Goal: Transaction & Acquisition: Purchase product/service

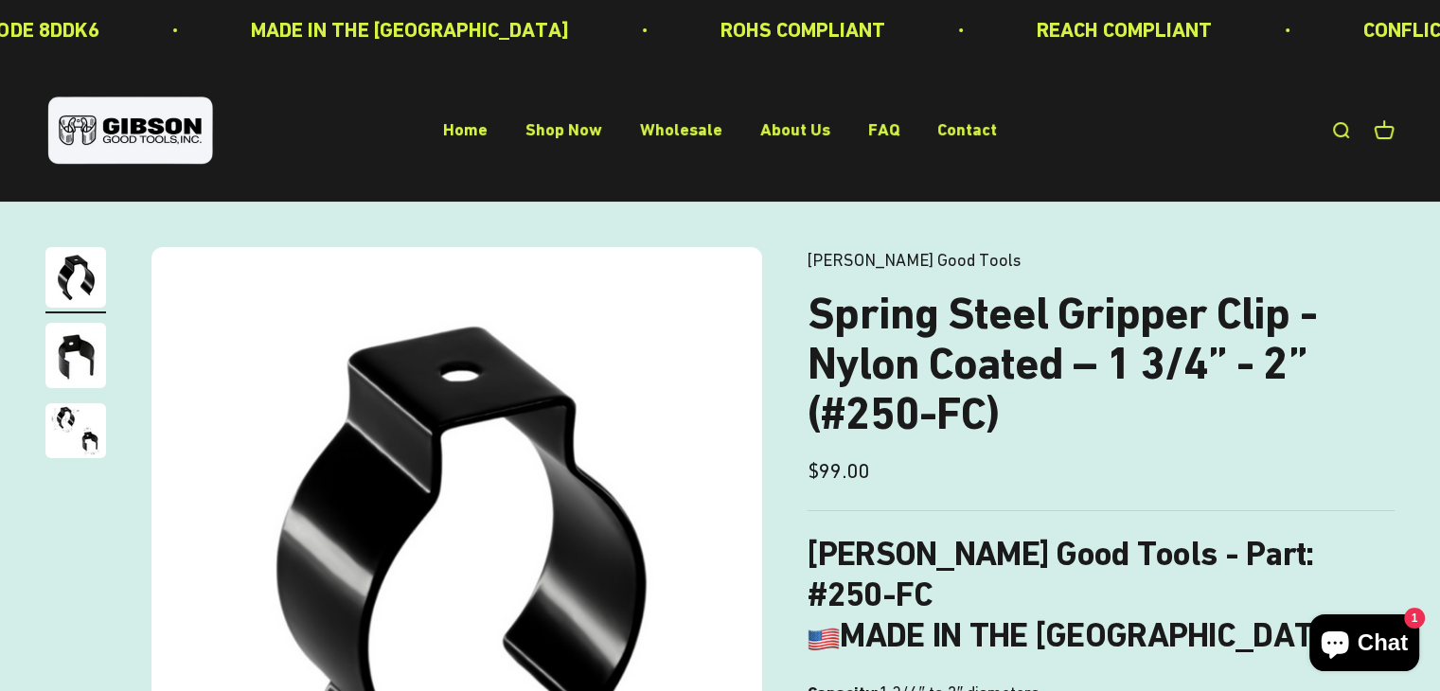
click at [902, 259] on link "[PERSON_NAME] Good Tools" at bounding box center [913, 260] width 213 height 20
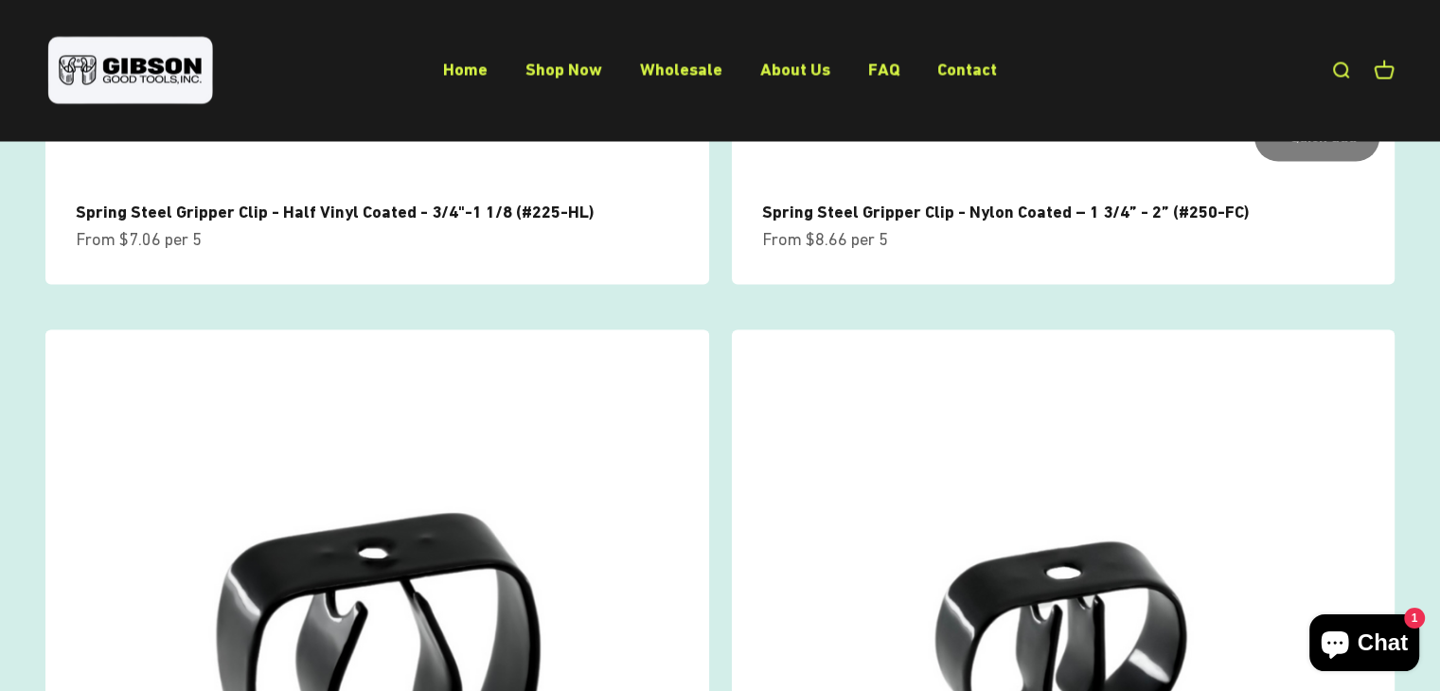
scroll to position [2640, 0]
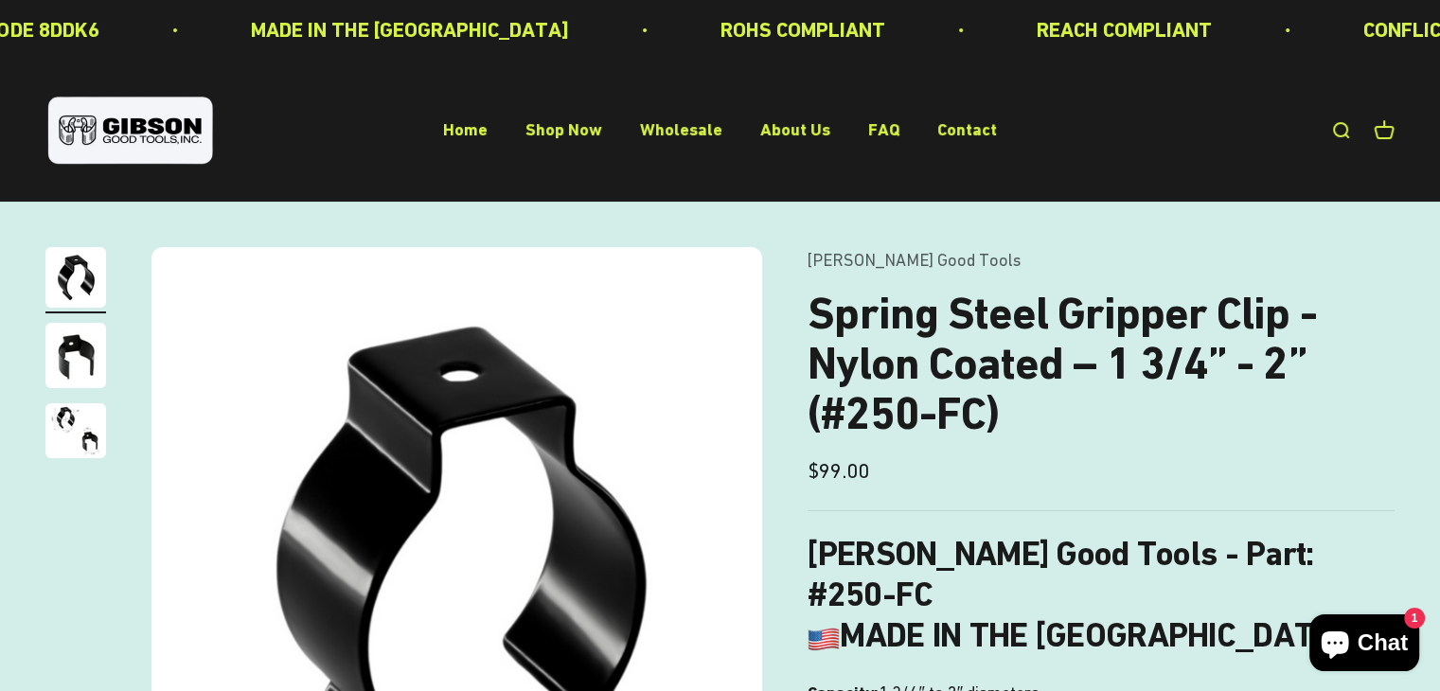
scroll to position [25, 0]
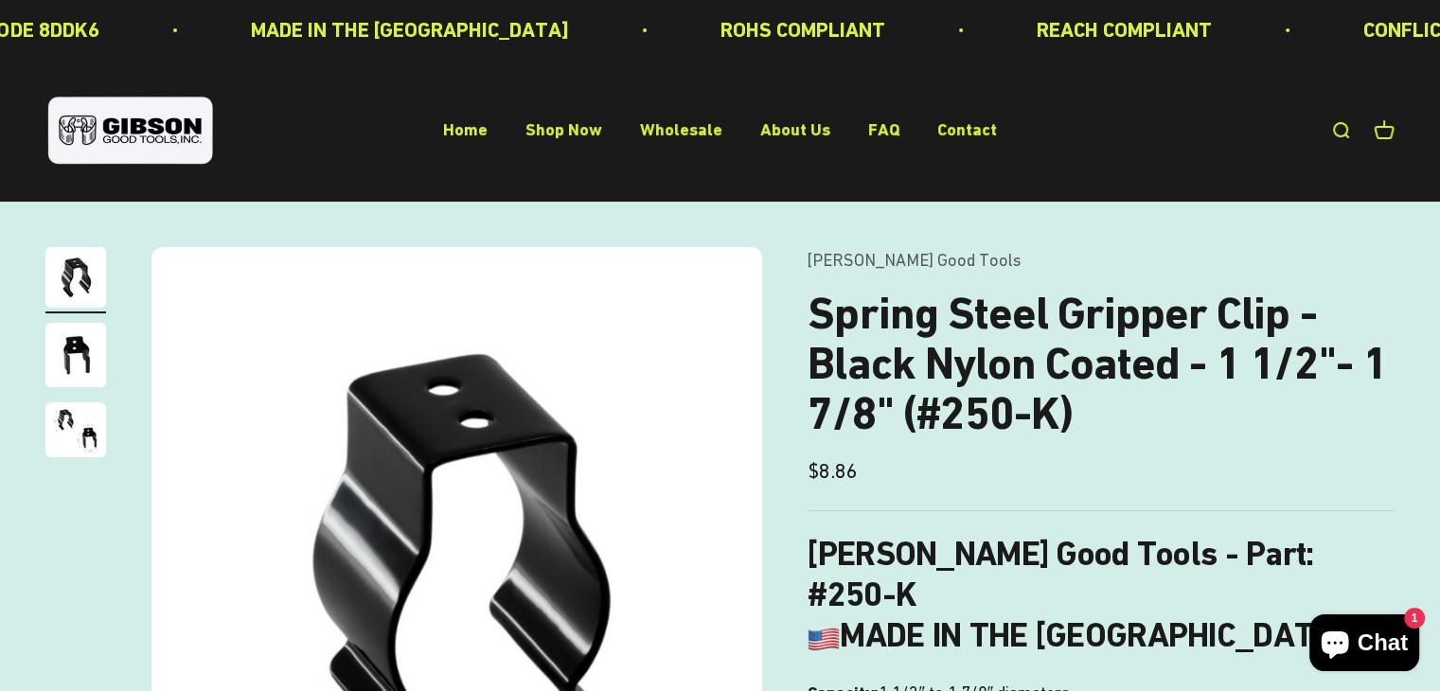
click at [1339, 130] on link "Open search" at bounding box center [1340, 130] width 21 height 21
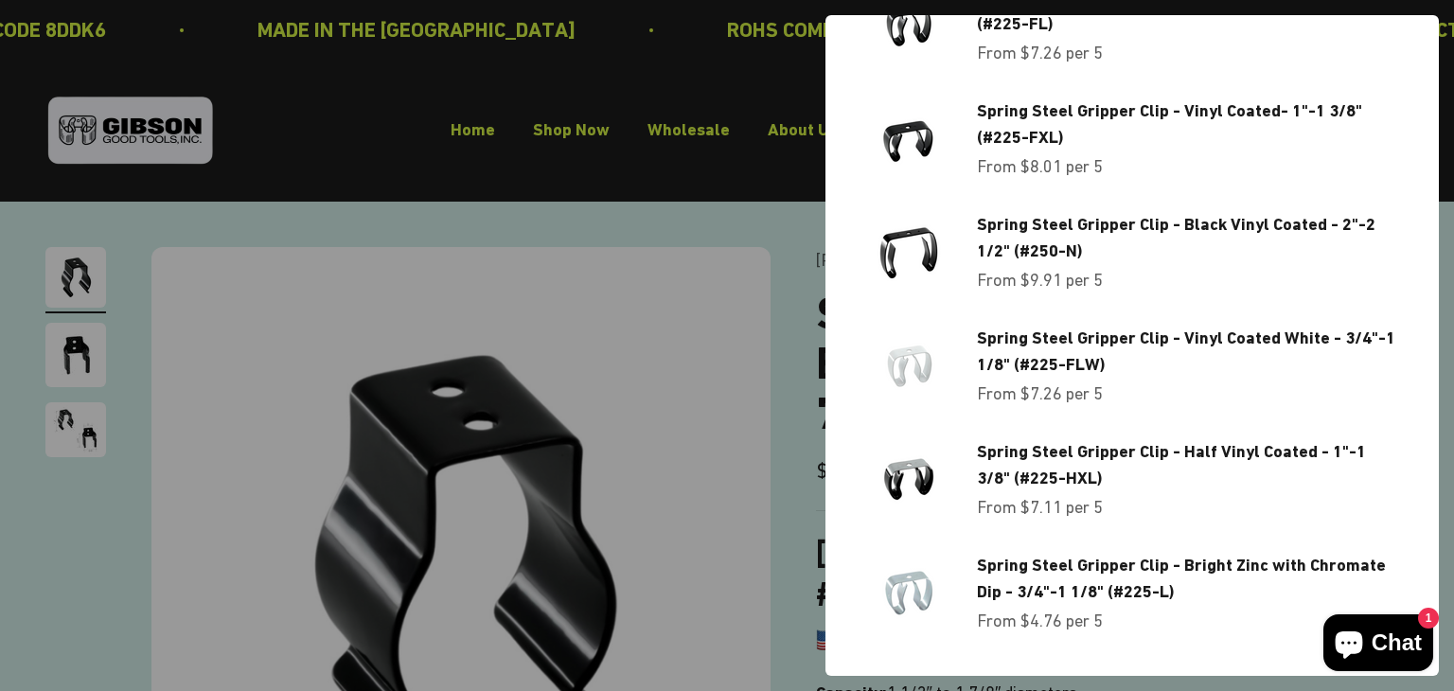
scroll to position [666, 0]
type input "*******"
